Goal: Information Seeking & Learning: Learn about a topic

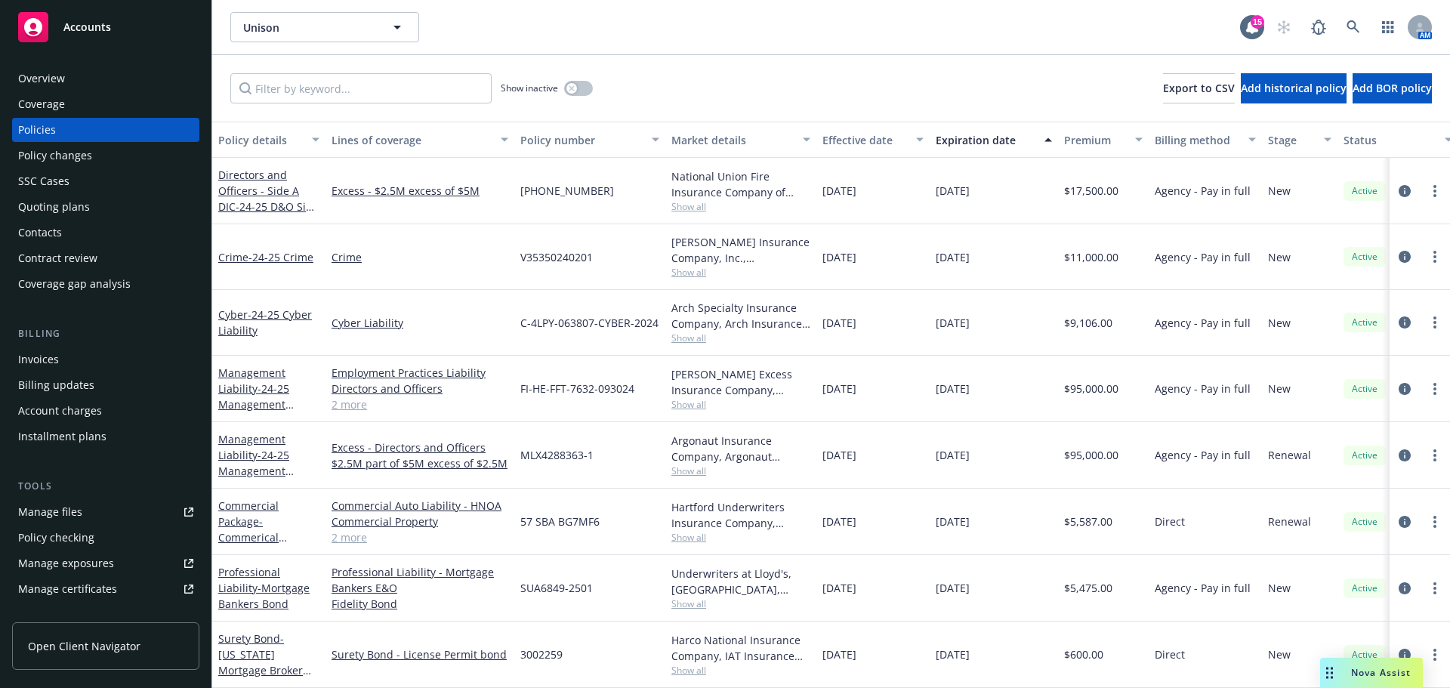
click at [113, 17] on div "Accounts" at bounding box center [105, 27] width 175 height 30
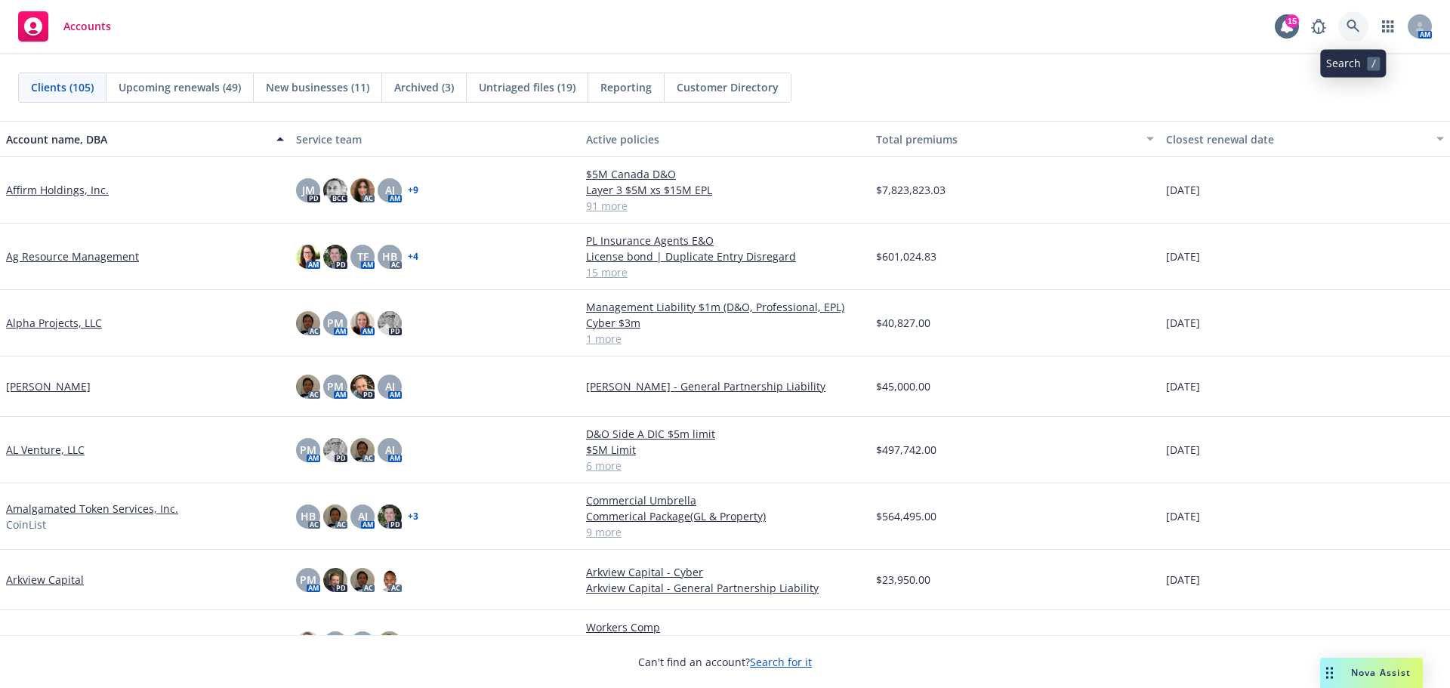
click at [1357, 28] on icon at bounding box center [1354, 27] width 14 height 14
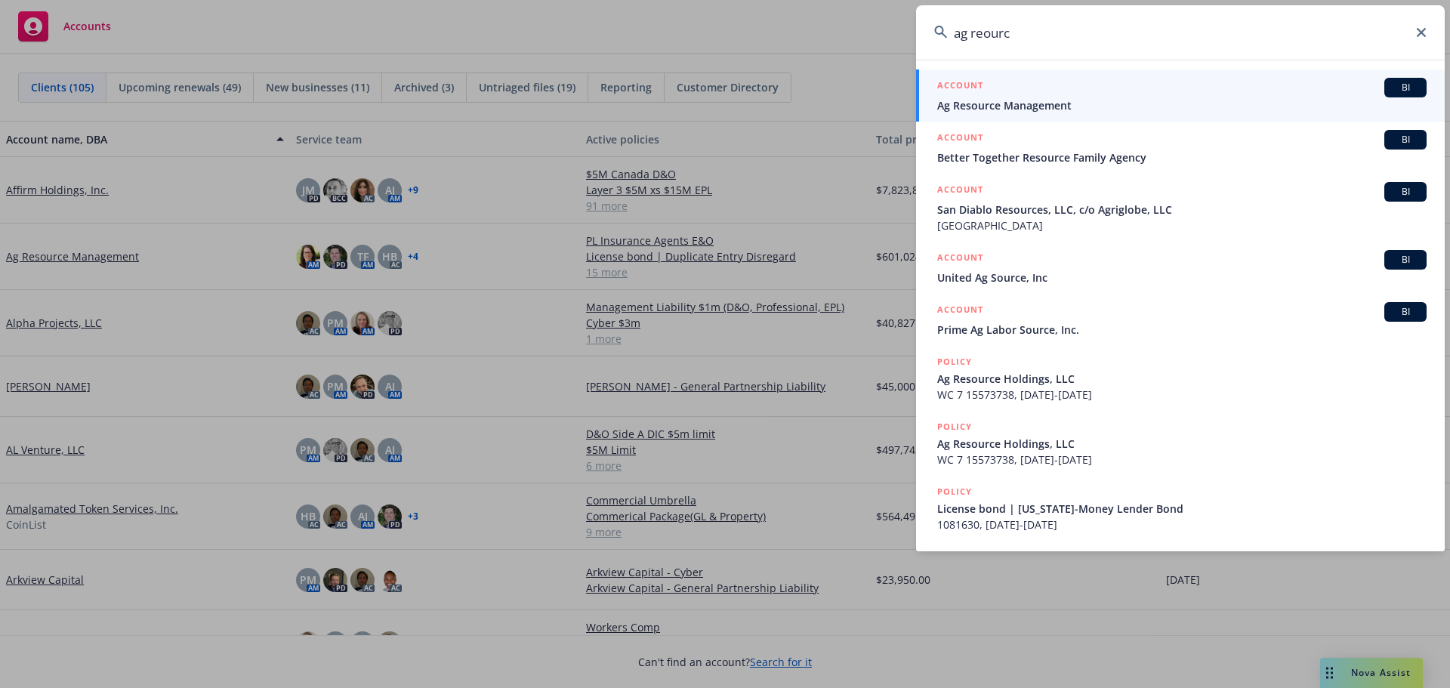
type input "ag reourc"
click at [1038, 100] on span "Ag Resource Management" at bounding box center [1181, 105] width 489 height 16
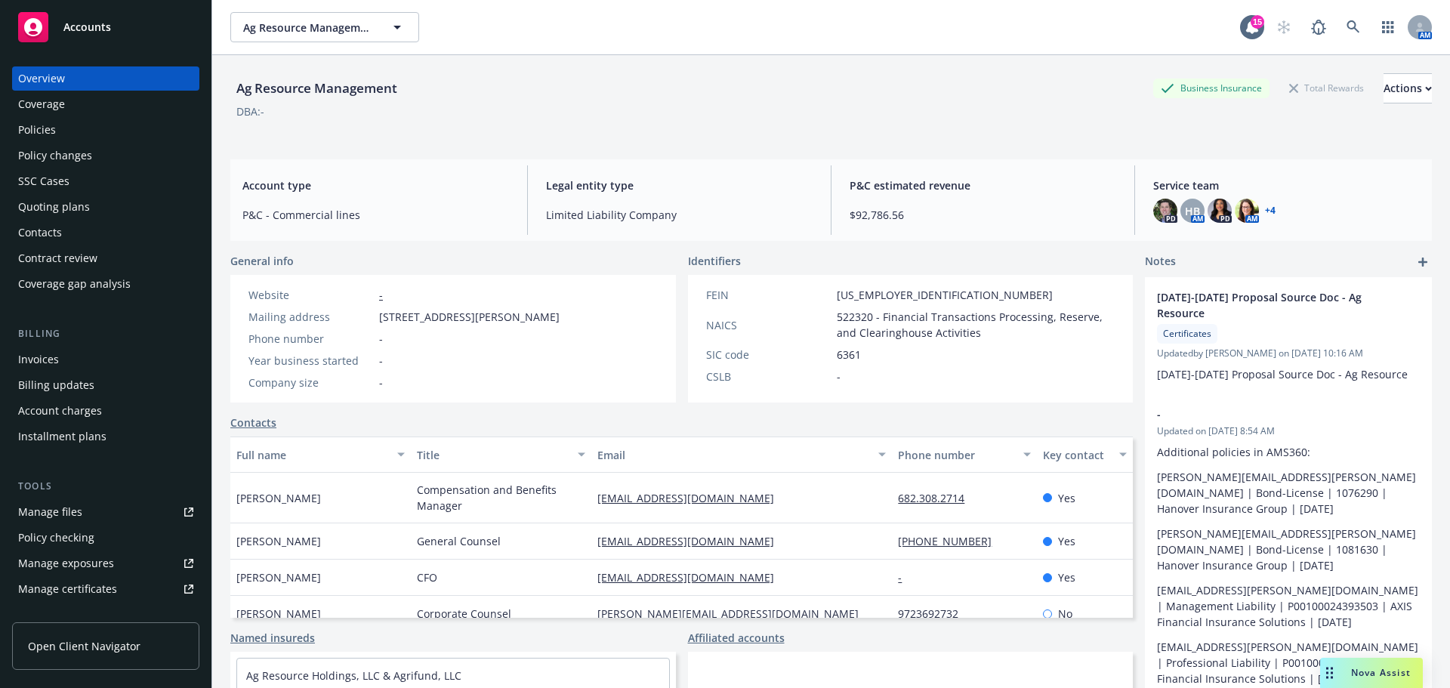
click at [59, 202] on div "Quoting plans" at bounding box center [54, 207] width 72 height 24
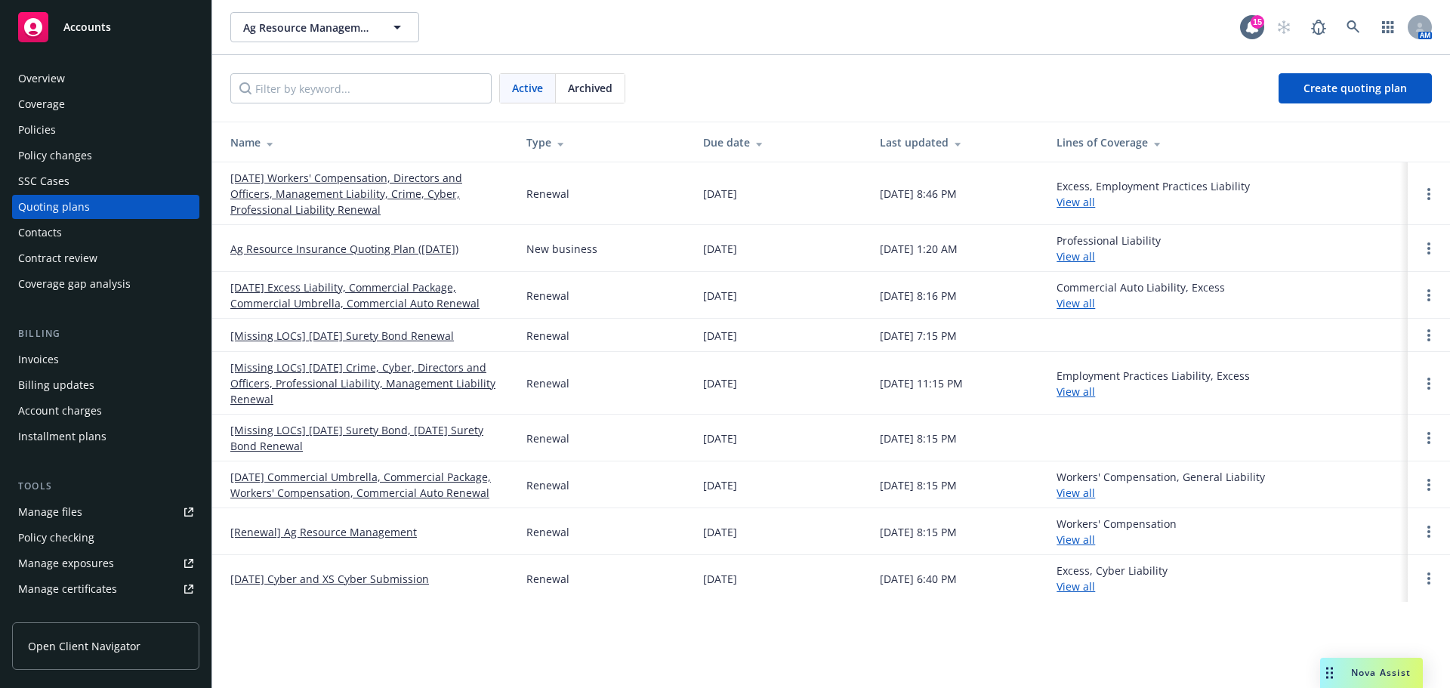
click at [329, 194] on link "[DATE] Workers' Compensation, Directors and Officers, Management Liability, Cri…" at bounding box center [366, 194] width 272 height 48
